Goal: Task Accomplishment & Management: Manage account settings

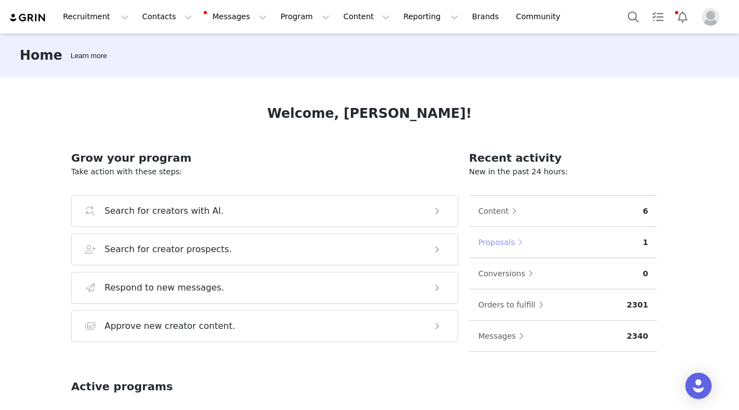
click at [500, 248] on button "Proposals" at bounding box center [503, 242] width 51 height 18
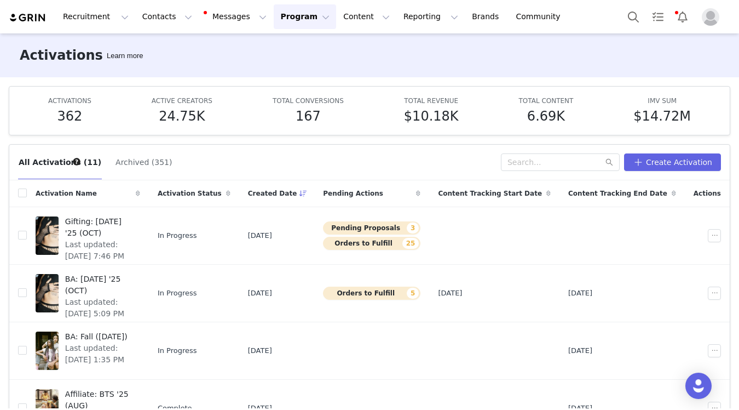
scroll to position [12, 0]
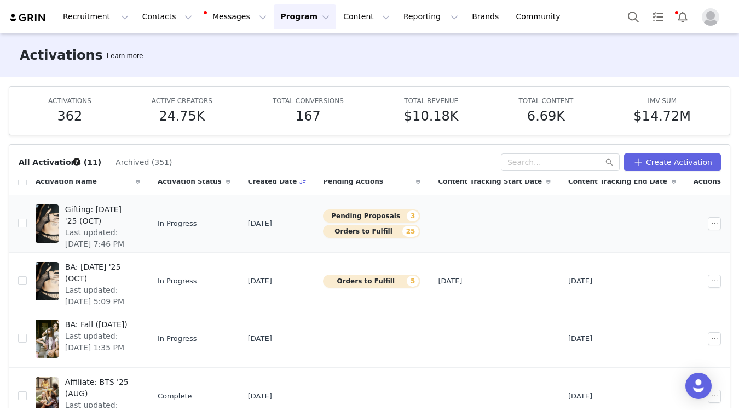
click at [149, 223] on td "Gifting: Halloween '25 (OCT) Last updated: Sep 20, 2025 7:46 PM" at bounding box center [88, 223] width 122 height 58
click at [134, 227] on span "Last updated: Sep 20, 2025 7:46 PM" at bounding box center [99, 238] width 68 height 23
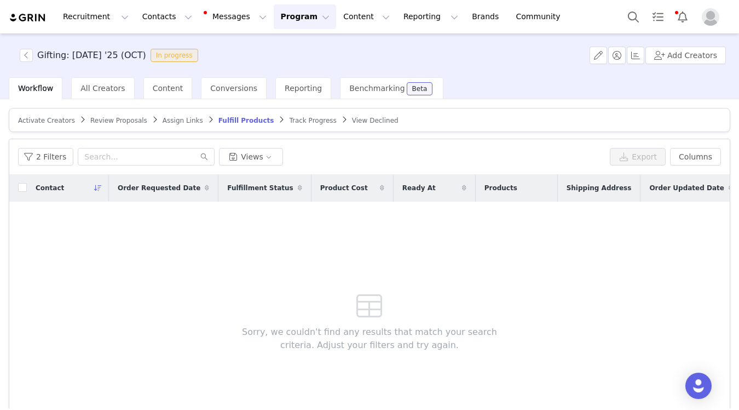
click at [94, 124] on span "Review Proposals" at bounding box center [118, 121] width 57 height 8
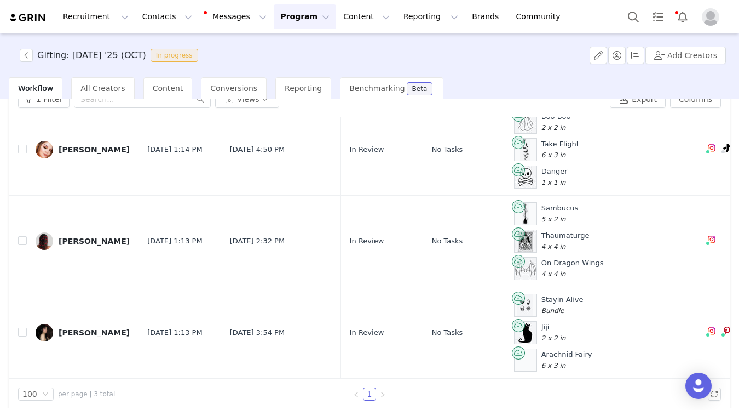
scroll to position [67, 0]
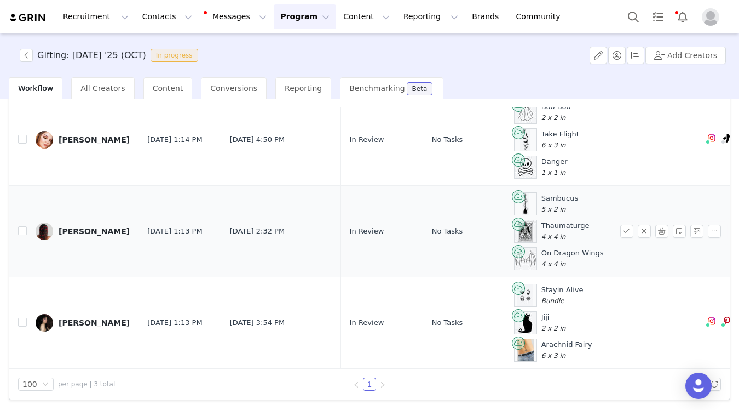
click at [108, 238] on link "Ashton Paige Anderson" at bounding box center [83, 231] width 94 height 18
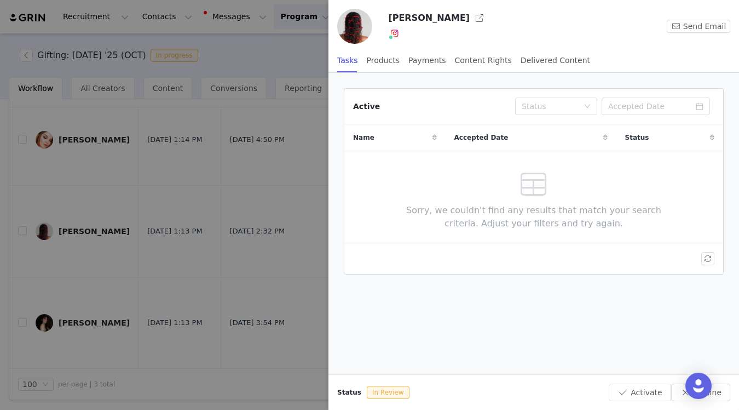
click at [197, 158] on div at bounding box center [369, 205] width 739 height 410
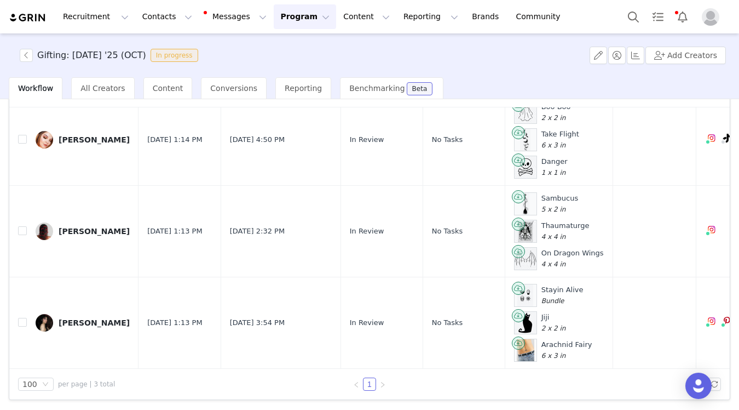
scroll to position [0, 0]
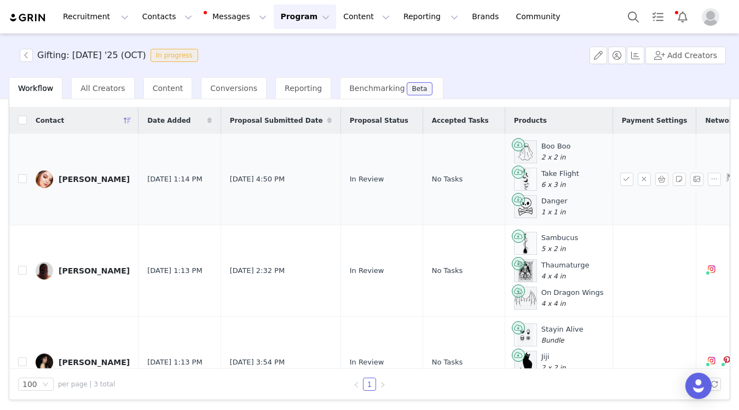
click at [99, 175] on div "AbaGayle Gerdts" at bounding box center [94, 179] width 71 height 9
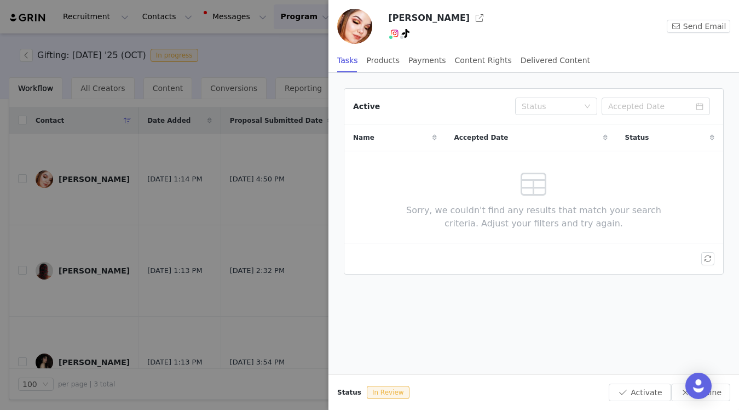
click at [186, 216] on div at bounding box center [369, 205] width 739 height 410
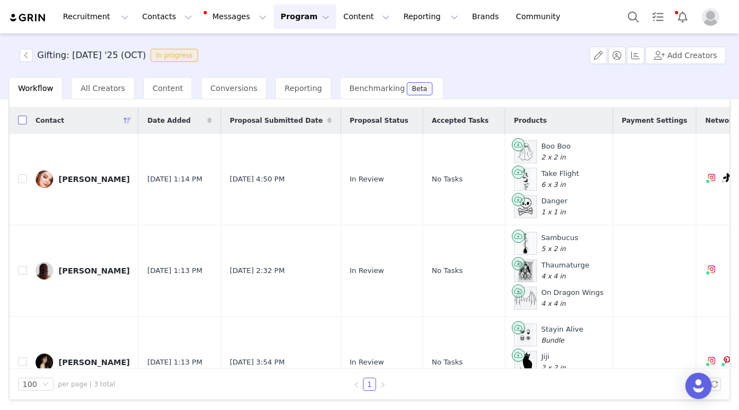
click at [22, 123] on input "checkbox" at bounding box center [22, 120] width 9 height 9
checkbox input "true"
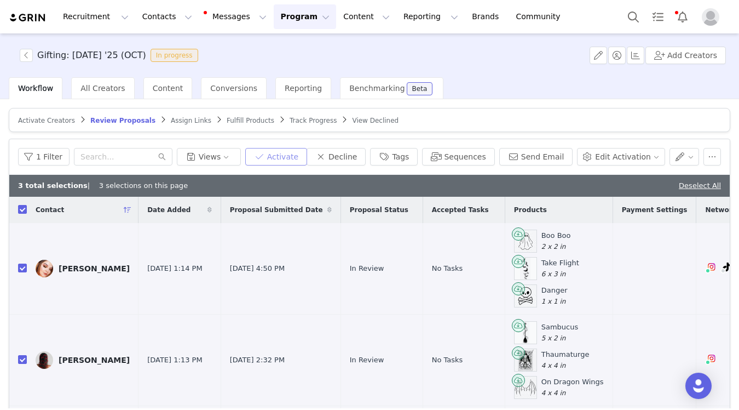
click at [295, 153] on button "Activate" at bounding box center [276, 157] width 62 height 18
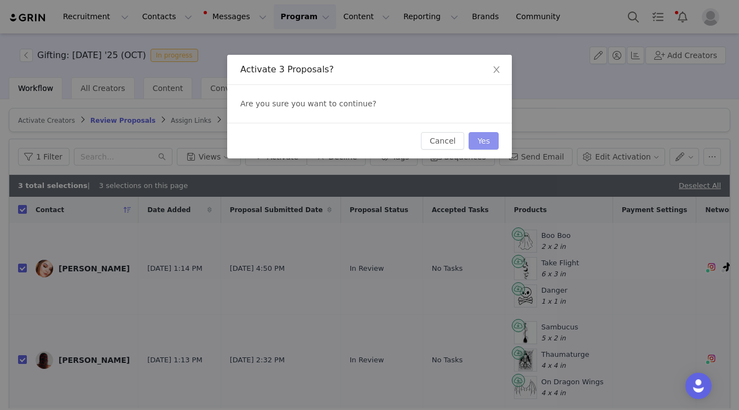
click at [481, 142] on button "Yes" at bounding box center [484, 141] width 30 height 18
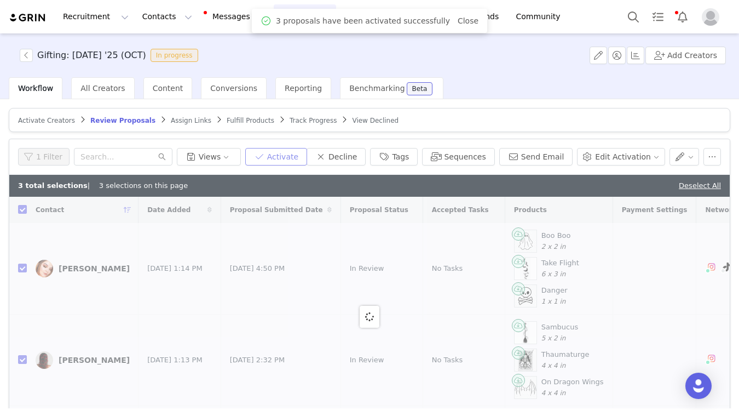
checkbox input "false"
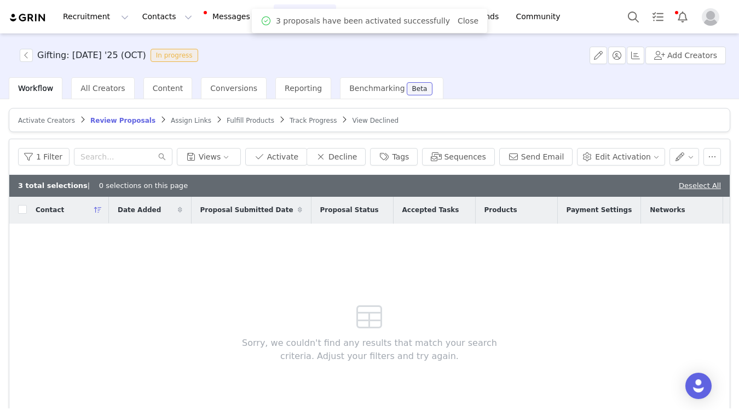
click at [227, 118] on span "Fulfill Products" at bounding box center [251, 121] width 48 height 8
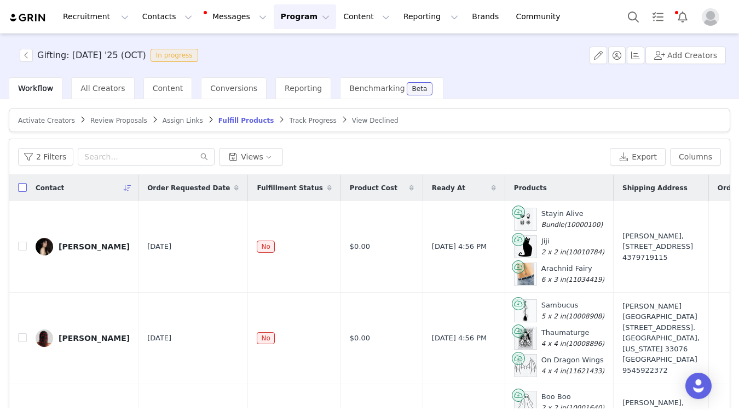
click at [20, 187] on input "checkbox" at bounding box center [22, 187] width 9 height 9
checkbox input "true"
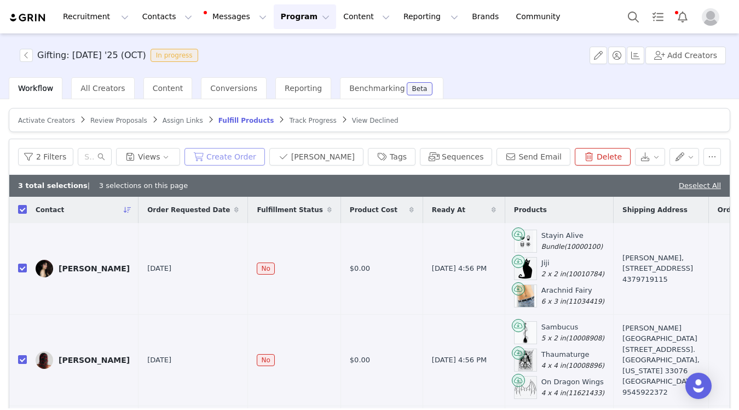
click at [247, 154] on button "Create Order" at bounding box center [225, 157] width 81 height 18
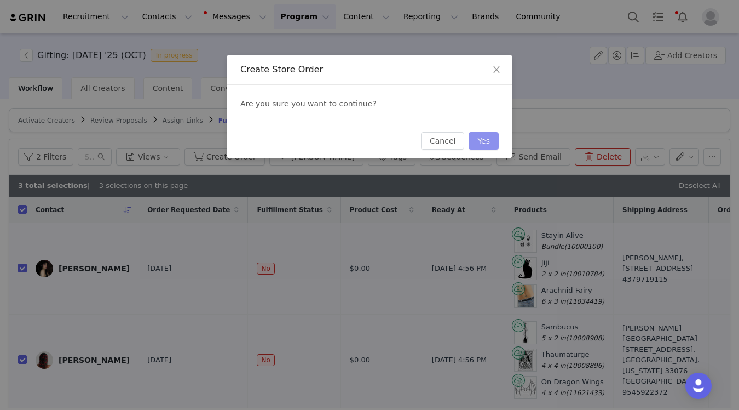
click at [479, 136] on button "Yes" at bounding box center [484, 141] width 30 height 18
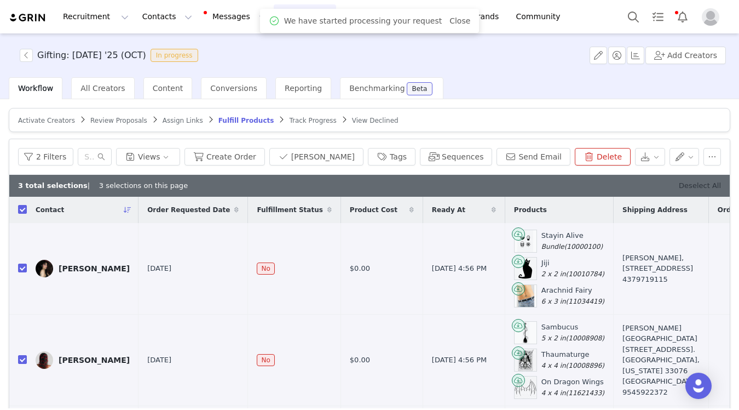
click at [688, 181] on link "Deselect All" at bounding box center [700, 185] width 42 height 8
checkbox input "false"
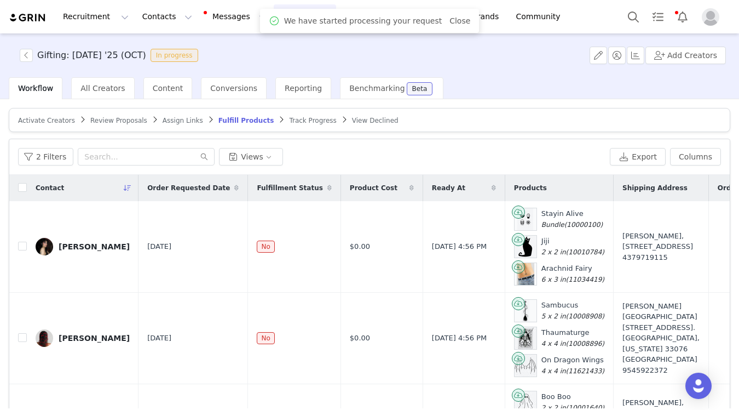
click at [274, 21] on button "Program Program" at bounding box center [305, 16] width 62 height 25
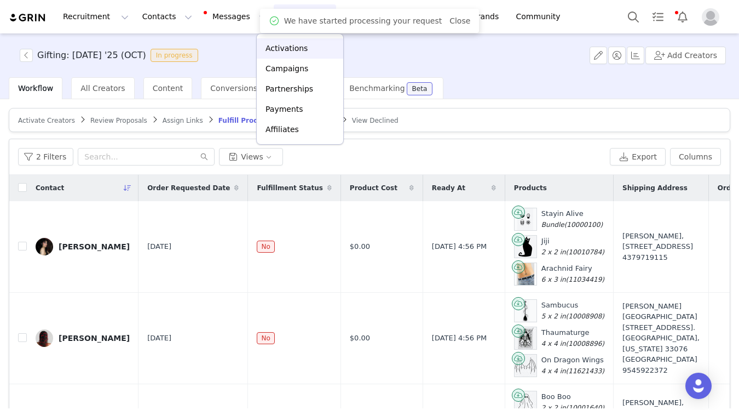
click at [267, 46] on p "Activations" at bounding box center [287, 49] width 42 height 12
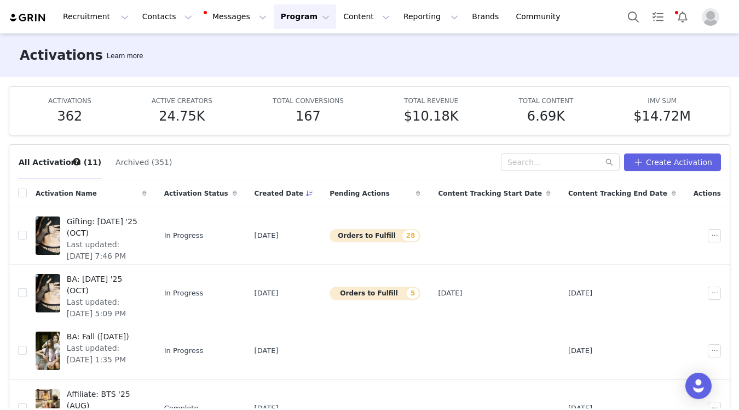
click at [35, 18] on img at bounding box center [28, 18] width 38 height 10
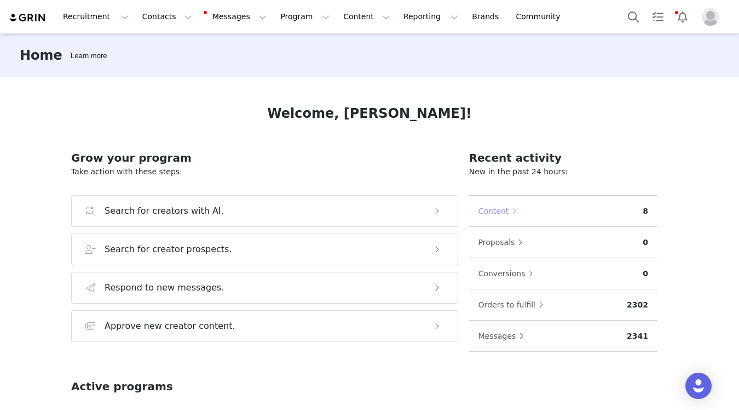
click at [491, 214] on button "Content" at bounding box center [500, 211] width 45 height 18
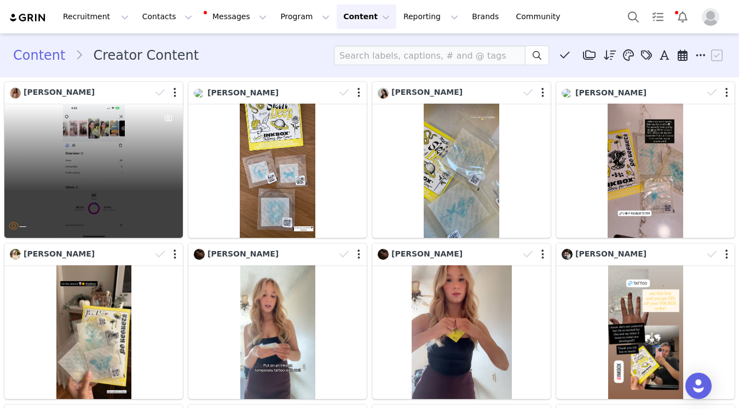
click at [101, 152] on div "—" at bounding box center [93, 171] width 179 height 134
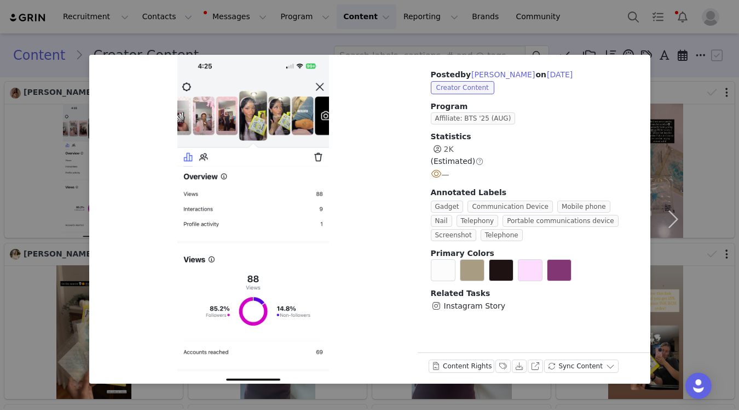
click at [221, 45] on div "Posted by Joelle on Sep 30, 2025 Creator Content Program Affiliate: BTS '25 (AU…" at bounding box center [369, 205] width 739 height 410
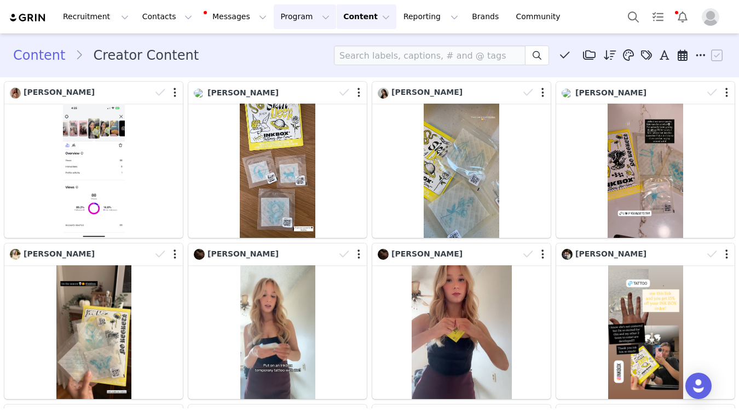
click at [280, 21] on button "Program Program" at bounding box center [305, 16] width 62 height 25
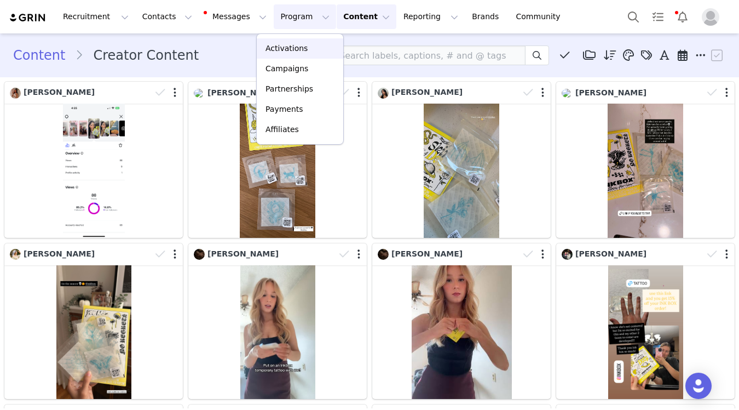
click at [288, 43] on p "Activations" at bounding box center [287, 49] width 42 height 12
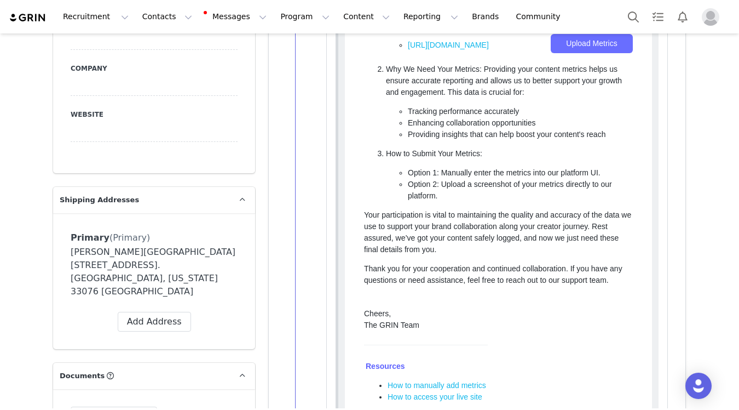
scroll to position [850, 0]
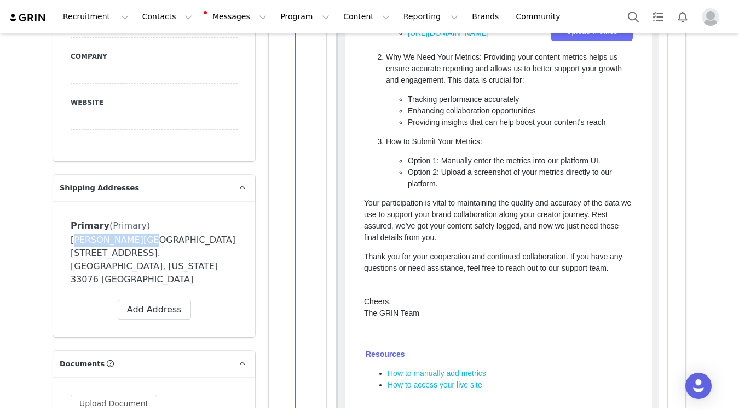
drag, startPoint x: 139, startPoint y: 228, endPoint x: 70, endPoint y: 228, distance: 69.0
click at [71, 233] on div "[PERSON_NAME][GEOGRAPHIC_DATA][STREET_ADDRESS]. [GEOGRAPHIC_DATA], [US_STATE] 3…" at bounding box center [154, 259] width 167 height 53
copy div "[PERSON_NAME]"
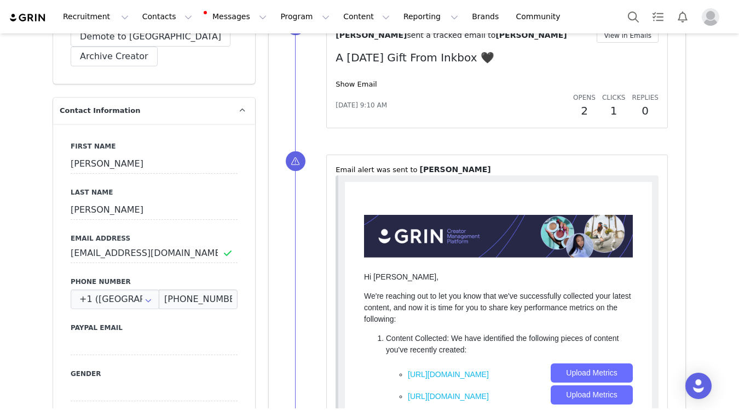
scroll to position [478, 0]
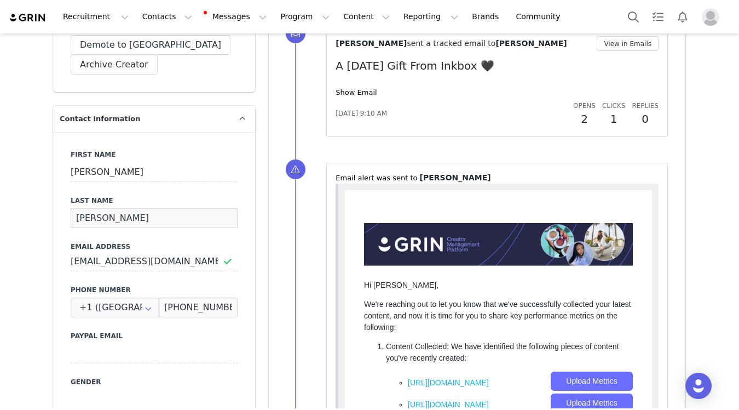
drag, startPoint x: 162, startPoint y: 212, endPoint x: 83, endPoint y: 182, distance: 84.2
click at [83, 182] on div "First Name Ashton Last Name Paige Anderson Email Address iashtonpaige@gmail.com…" at bounding box center [154, 332] width 202 height 400
paste input "Ashton"
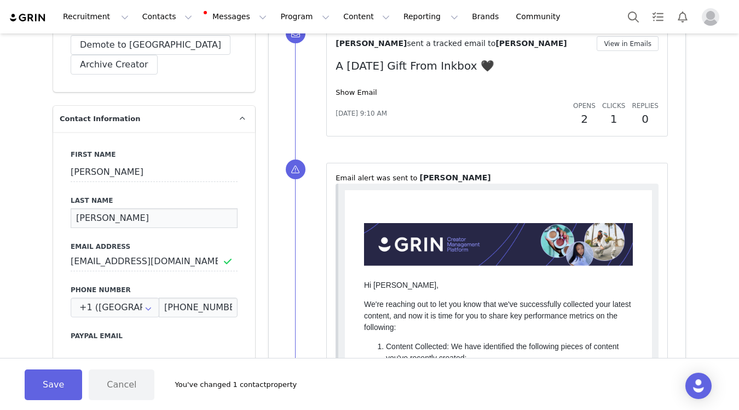
drag, startPoint x: 108, startPoint y: 208, endPoint x: 82, endPoint y: 187, distance: 33.5
click at [82, 196] on div "Last Name Ashton Anderson" at bounding box center [154, 212] width 167 height 32
type input "Anderson"
click at [64, 387] on button "Save" at bounding box center [54, 384] width 58 height 31
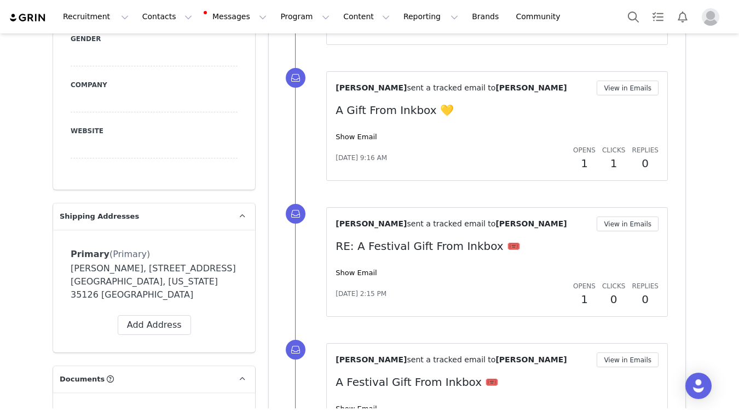
scroll to position [842, 0]
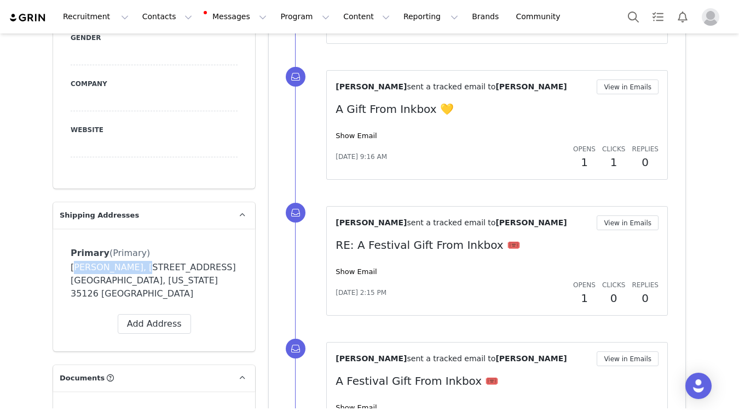
drag, startPoint x: 137, startPoint y: 256, endPoint x: 66, endPoint y: 249, distance: 71.1
click at [66, 249] on div "Primary (Primary) Label Primary First Name AbaGayle Last Name Gerdts Email Abag…" at bounding box center [154, 289] width 202 height 123
copy div "AbaGayle Gerdts"
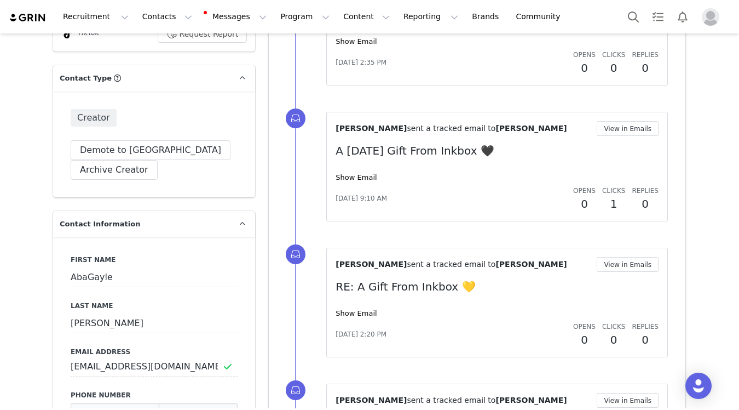
scroll to position [389, 0]
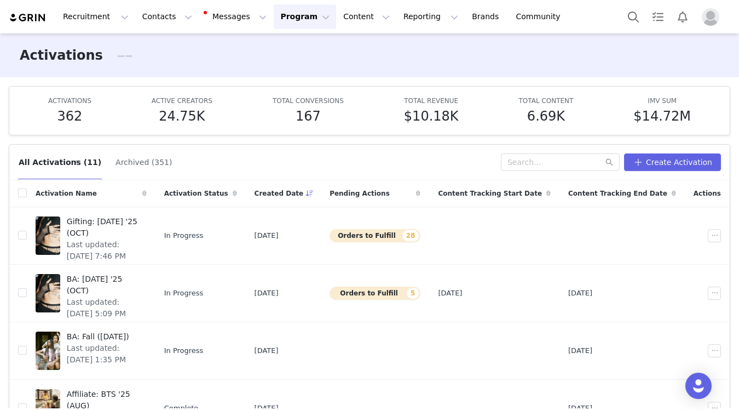
click at [280, 20] on button "Program Program" at bounding box center [305, 16] width 62 height 25
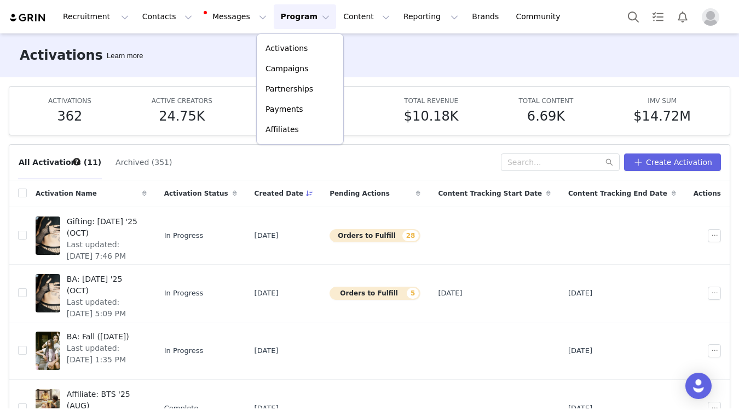
click at [440, 74] on div "Activations Learn more" at bounding box center [369, 55] width 739 height 44
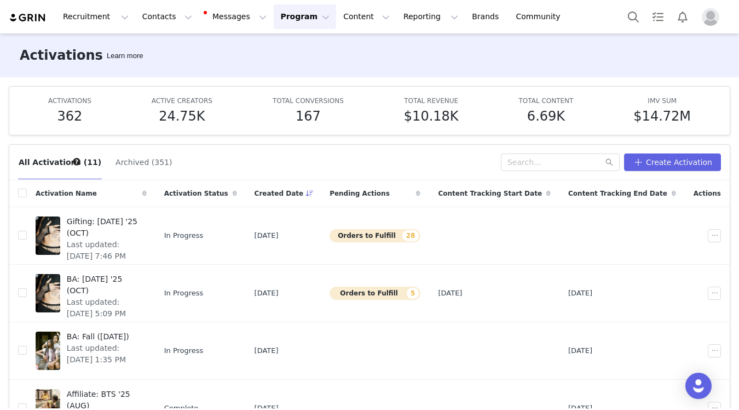
click at [32, 10] on div "Recruitment Recruitment Creator Search Curated Lists Landing Pages Web Extensio…" at bounding box center [290, 16] width 563 height 25
click at [32, 18] on img at bounding box center [28, 18] width 38 height 10
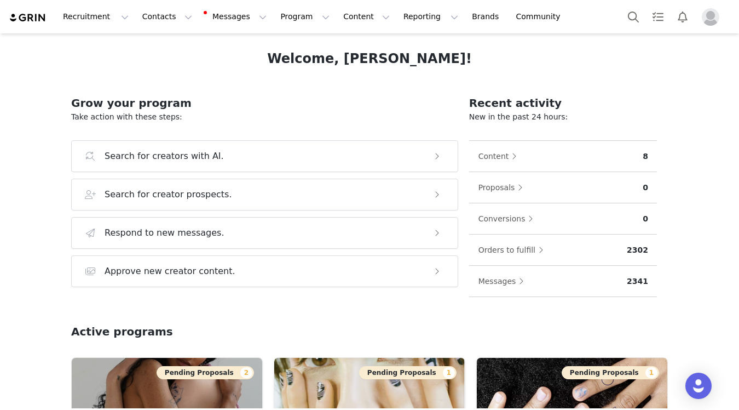
scroll to position [54, 0]
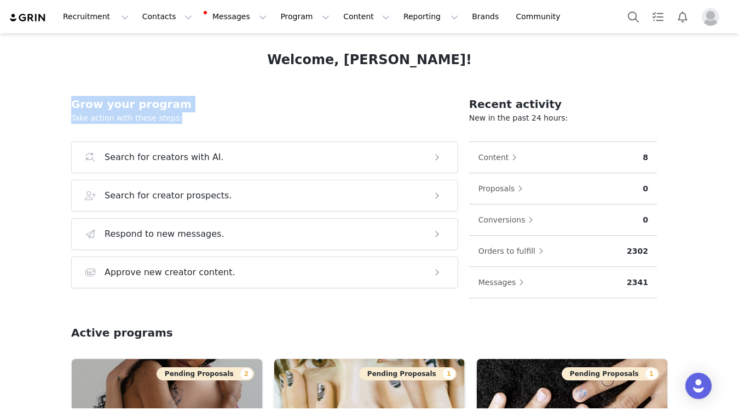
drag, startPoint x: 175, startPoint y: 118, endPoint x: 60, endPoint y: 102, distance: 116.2
click at [60, 102] on div "Welcome, Britney! Grow your program Take action with these steps: Search for cr…" at bounding box center [370, 189] width 650 height 331
click at [124, 110] on h2 "Grow your program" at bounding box center [264, 104] width 387 height 16
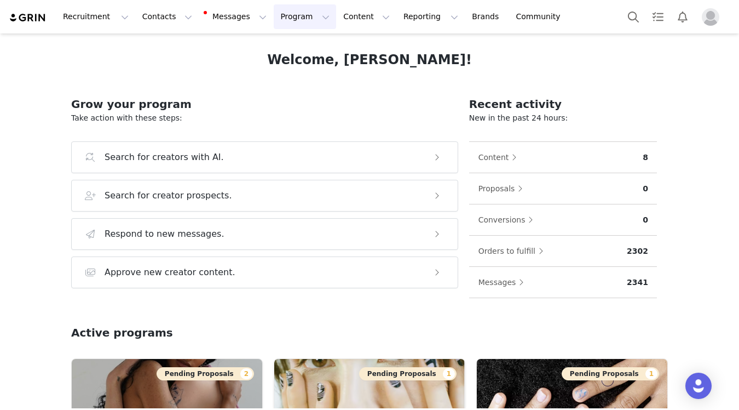
click at [282, 21] on button "Program Program" at bounding box center [305, 16] width 62 height 25
click at [286, 38] on link "Activations" at bounding box center [300, 48] width 87 height 20
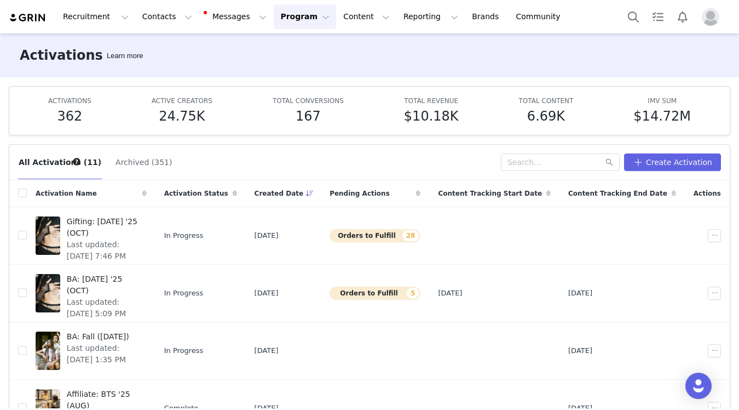
click at [425, 197] on span at bounding box center [418, 193] width 13 height 13
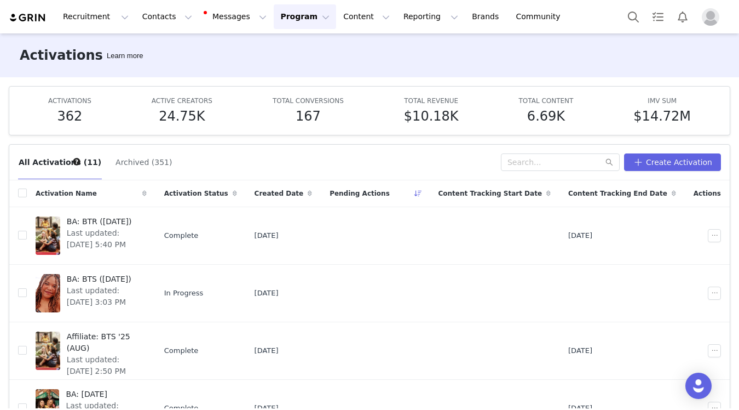
click at [425, 199] on span at bounding box center [418, 193] width 13 height 13
click at [422, 192] on icon at bounding box center [419, 193] width 8 height 7
click at [28, 15] on img at bounding box center [28, 18] width 38 height 10
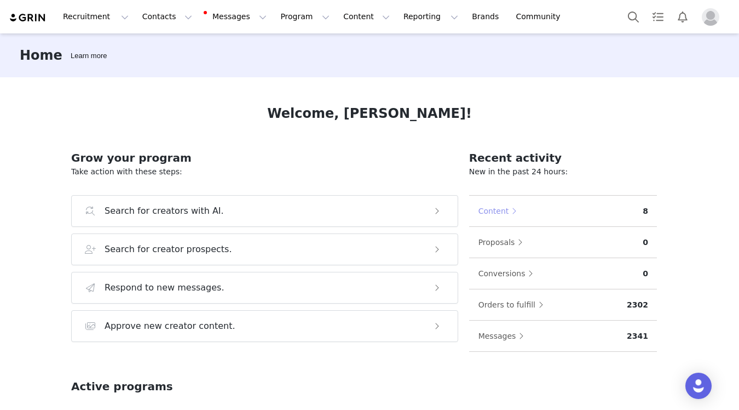
click at [493, 214] on button "Content" at bounding box center [500, 211] width 45 height 18
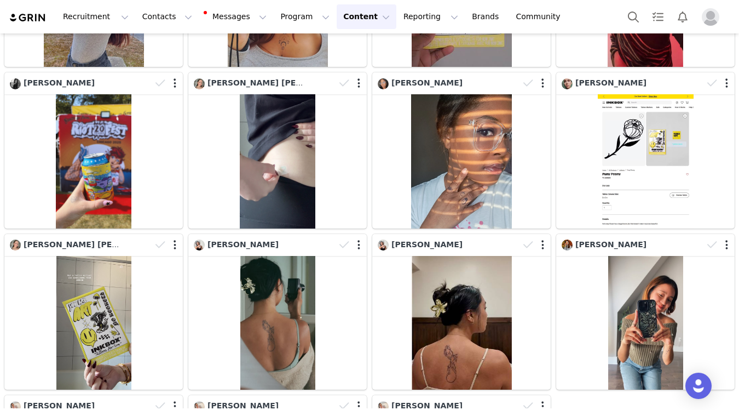
scroll to position [2591, 0]
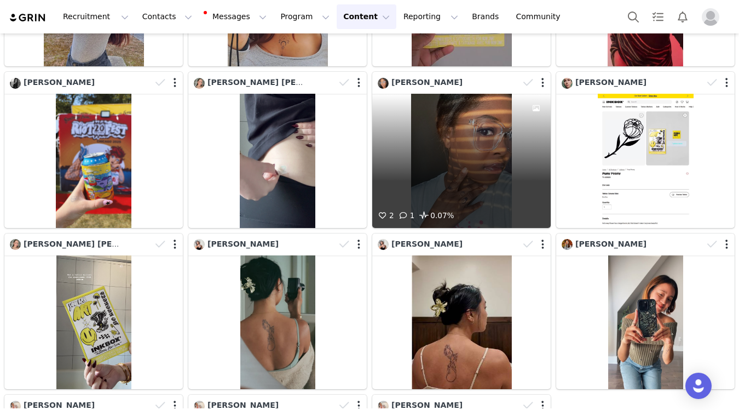
click at [454, 142] on div "2 1 0.07%" at bounding box center [461, 161] width 179 height 134
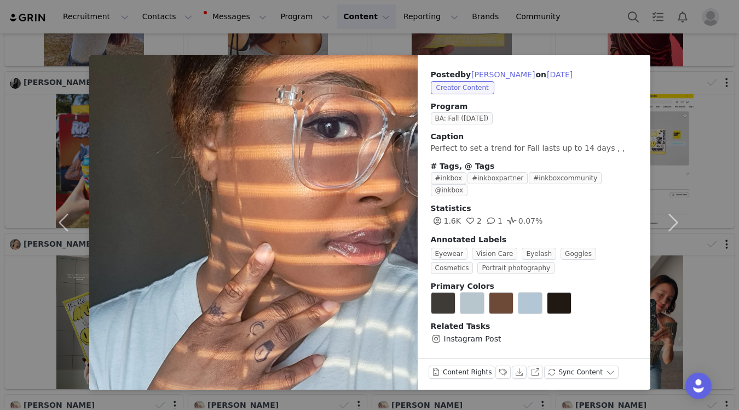
click at [721, 122] on div "Posted by Cherese Ealy on Sep 23, 2025 Creator Content Program BA: Fall (Sept 2…" at bounding box center [369, 205] width 739 height 410
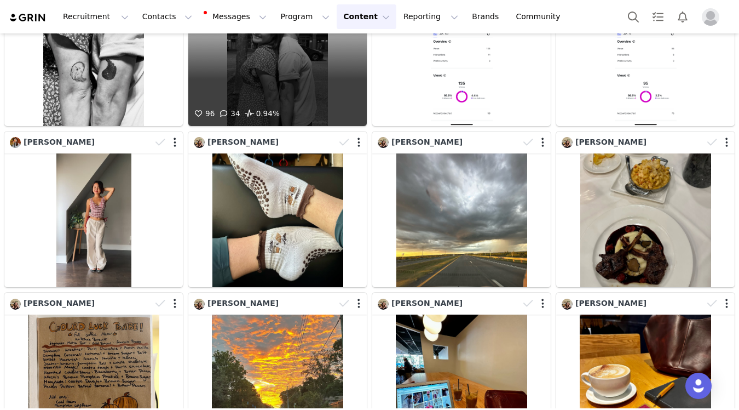
scroll to position [0, 0]
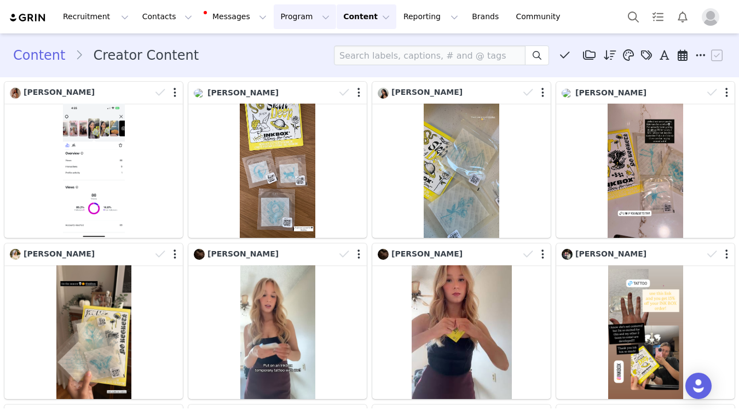
click at [280, 15] on button "Program Program" at bounding box center [305, 16] width 62 height 25
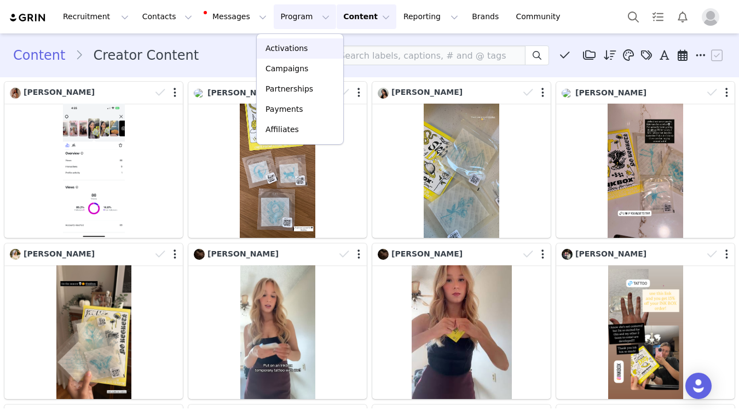
click at [288, 52] on p "Activations" at bounding box center [287, 49] width 42 height 12
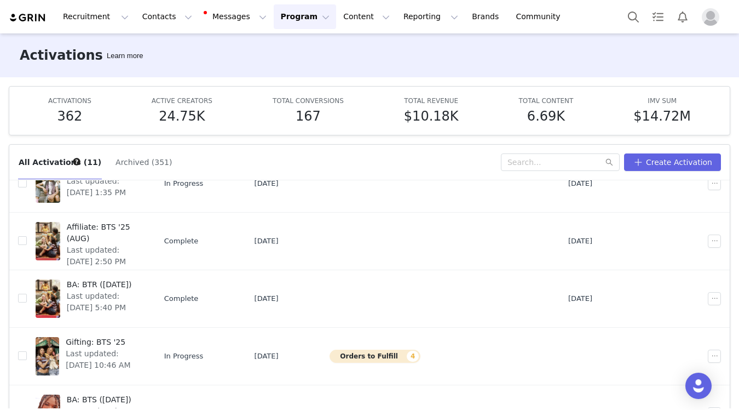
scroll to position [172, 0]
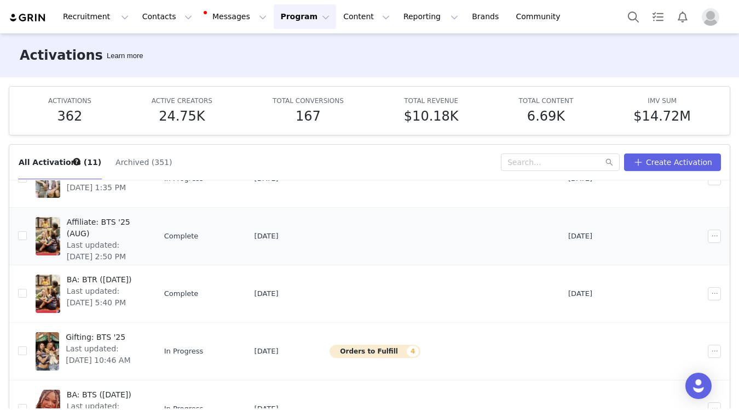
click at [109, 240] on span "Last updated: Sep 20, 2025 2:50 PM" at bounding box center [103, 250] width 73 height 23
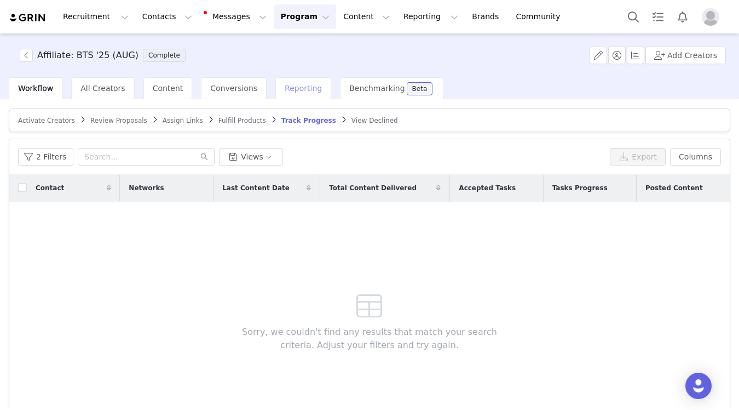
click at [296, 89] on span "Reporting" at bounding box center [303, 88] width 37 height 9
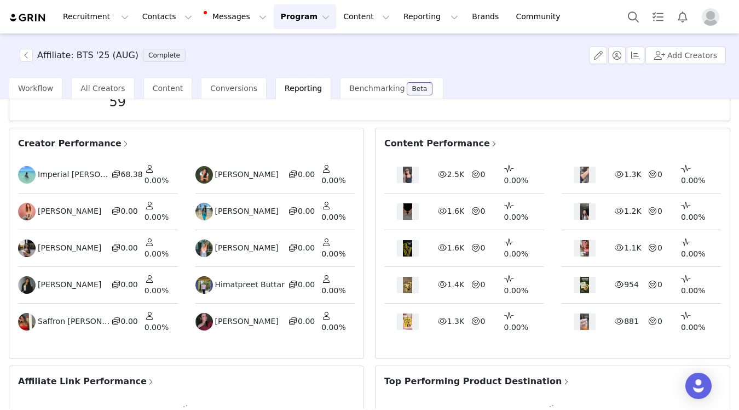
scroll to position [246, 0]
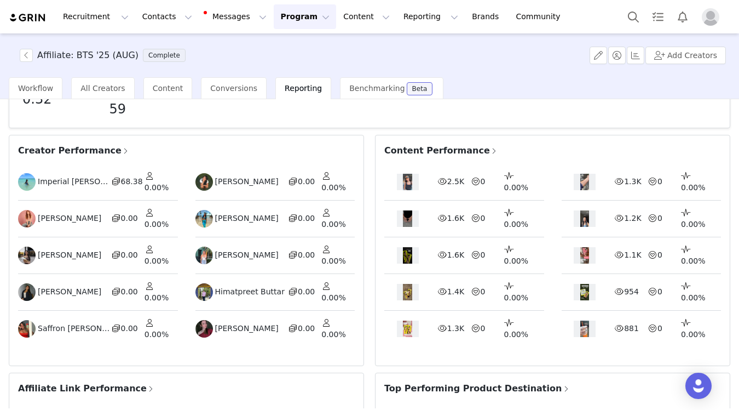
click at [81, 144] on span "Creator Performance" at bounding box center [74, 150] width 112 height 13
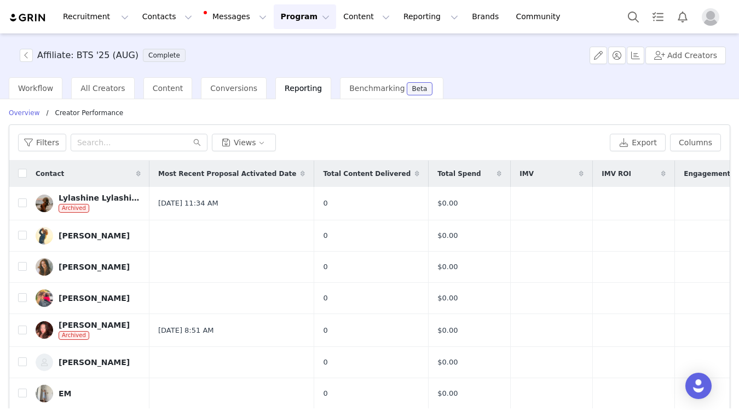
click at [415, 175] on icon at bounding box center [417, 173] width 4 height 7
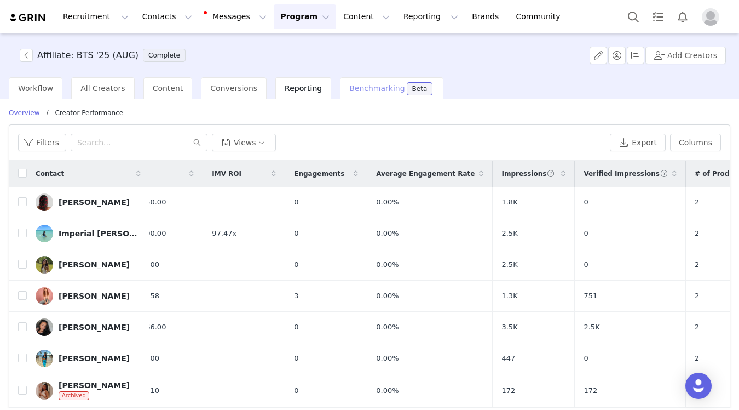
click at [361, 89] on span "Benchmarking" at bounding box center [376, 88] width 55 height 9
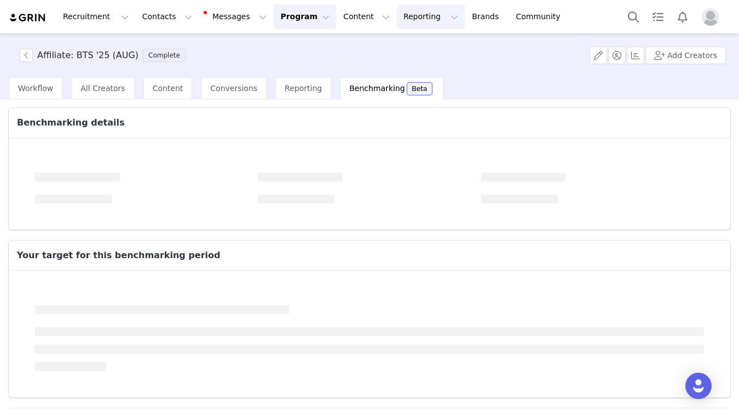
click at [403, 24] on button "Reporting Reporting" at bounding box center [431, 16] width 68 height 25
click at [31, 15] on img at bounding box center [28, 18] width 38 height 10
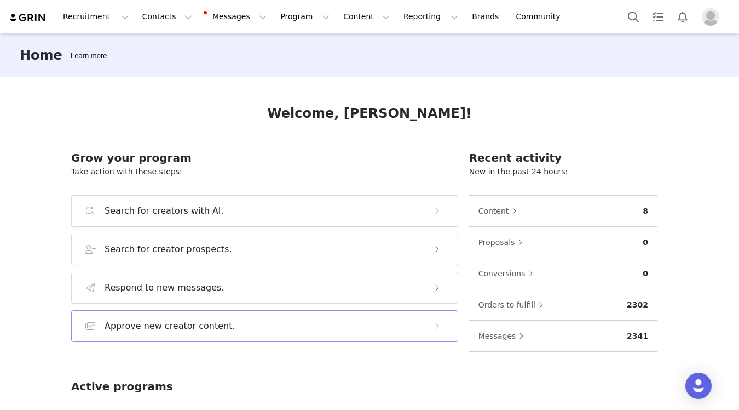
click at [308, 315] on button "Approve new creator content." at bounding box center [264, 326] width 387 height 32
